Goal: Ask a question

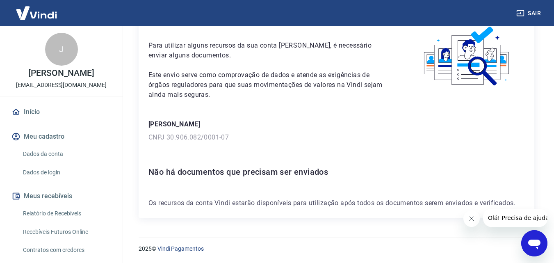
click at [534, 242] on icon "Abrir janela de mensagens" at bounding box center [534, 244] width 12 height 10
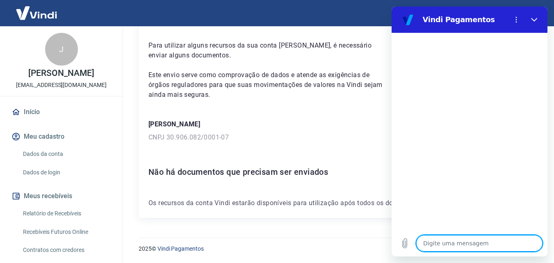
type textarea "O"
type textarea "x"
type textarea "Oi"
type textarea "x"
type textarea "Oi"
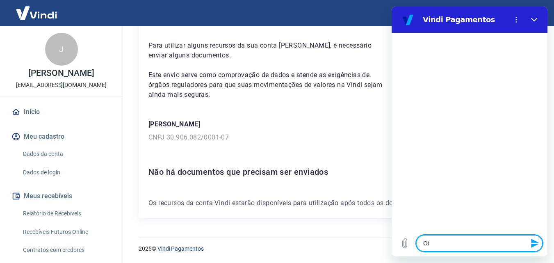
type textarea "x"
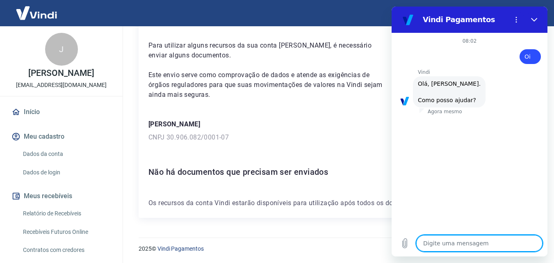
scroll to position [57, 0]
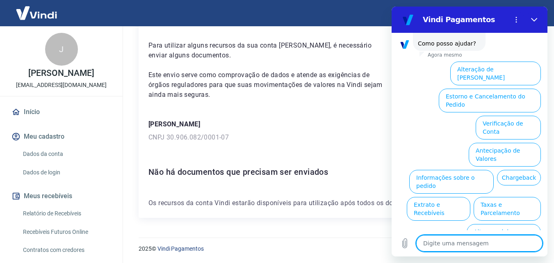
click at [513, 170] on button "Chargeback" at bounding box center [519, 178] width 44 height 16
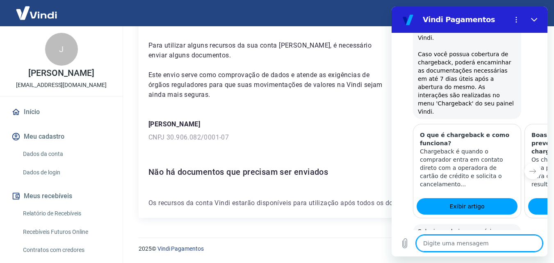
scroll to position [293, 0]
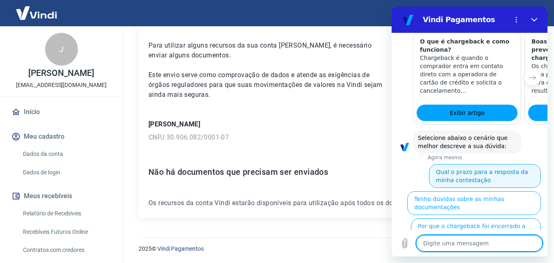
click at [452, 164] on button "Qual o prazo para a resposta da minha contestação" at bounding box center [485, 176] width 112 height 24
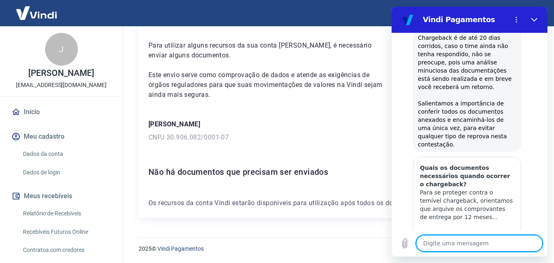
scroll to position [583, 0]
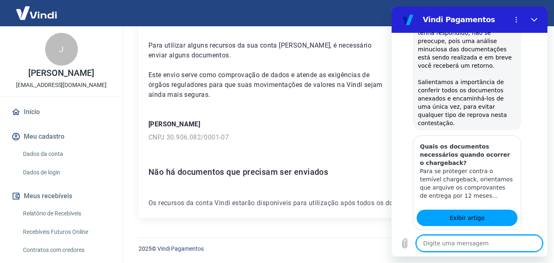
type textarea "x"
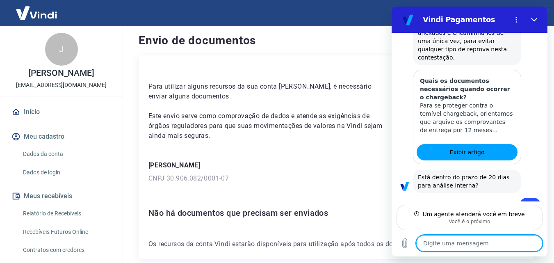
scroll to position [641, 0]
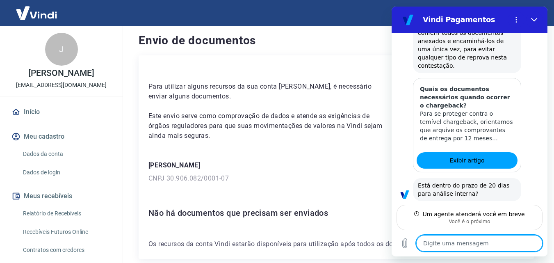
click at [429, 244] on textarea at bounding box center [479, 243] width 126 height 16
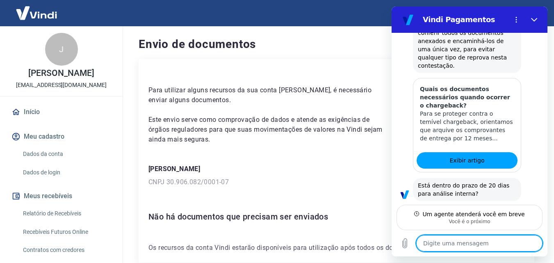
paste textarea "Oi, tudo bem? Mudamos de razão social e já mudei o cadastro com a Tray e a Vind…"
type textarea "Oi, tudo bem? Mudamos de razão social e já mudei o cadastro com a Tray e a Vind…"
type textarea "x"
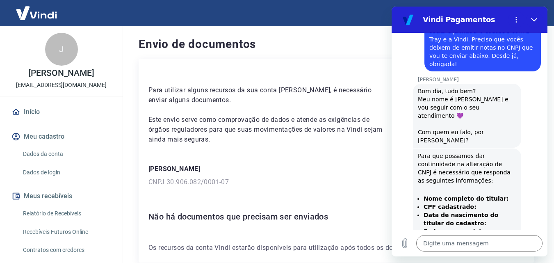
scroll to position [881, 0]
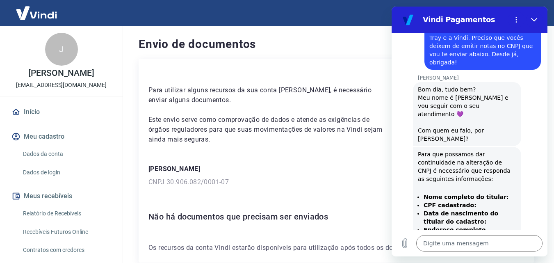
type textarea "x"
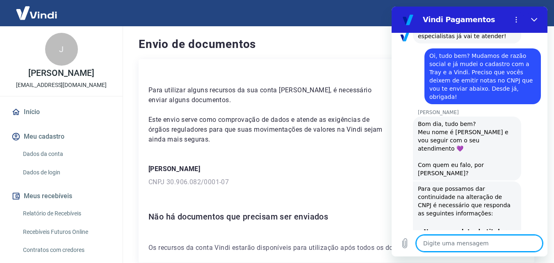
scroll to position [970, 0]
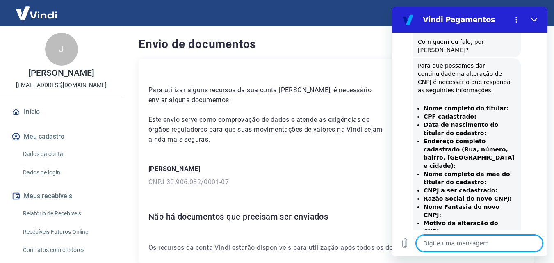
type textarea "O"
type textarea "x"
type textarea "Oi"
type textarea "x"
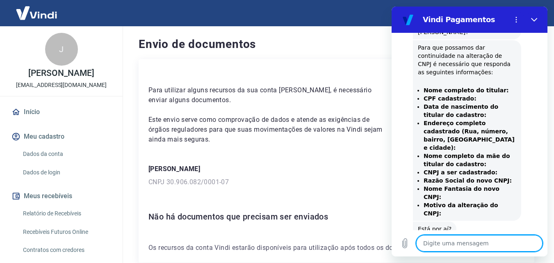
scroll to position [990, 0]
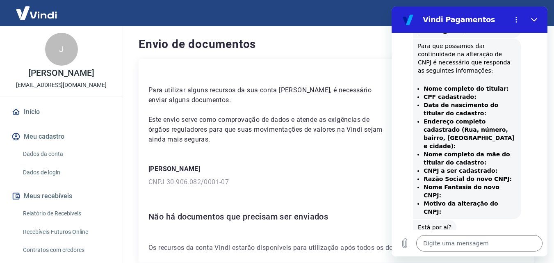
type textarea "x"
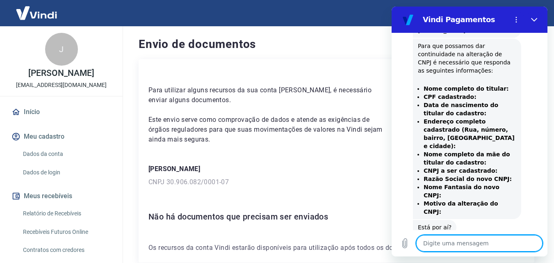
scroll to position [1203, 0]
